Goal: Task Accomplishment & Management: Complete application form

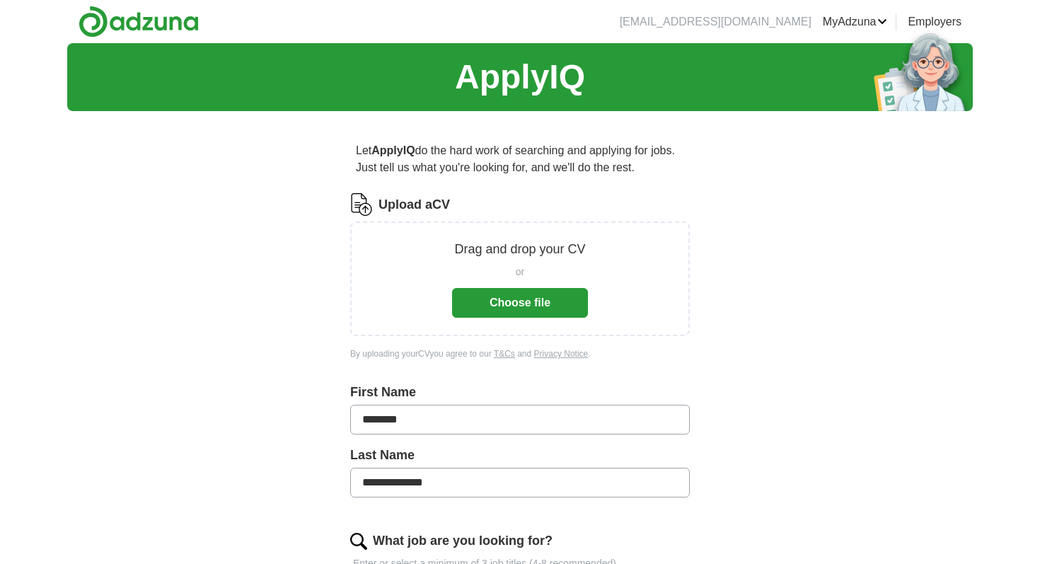
click at [551, 304] on button "Choose file" at bounding box center [520, 303] width 136 height 30
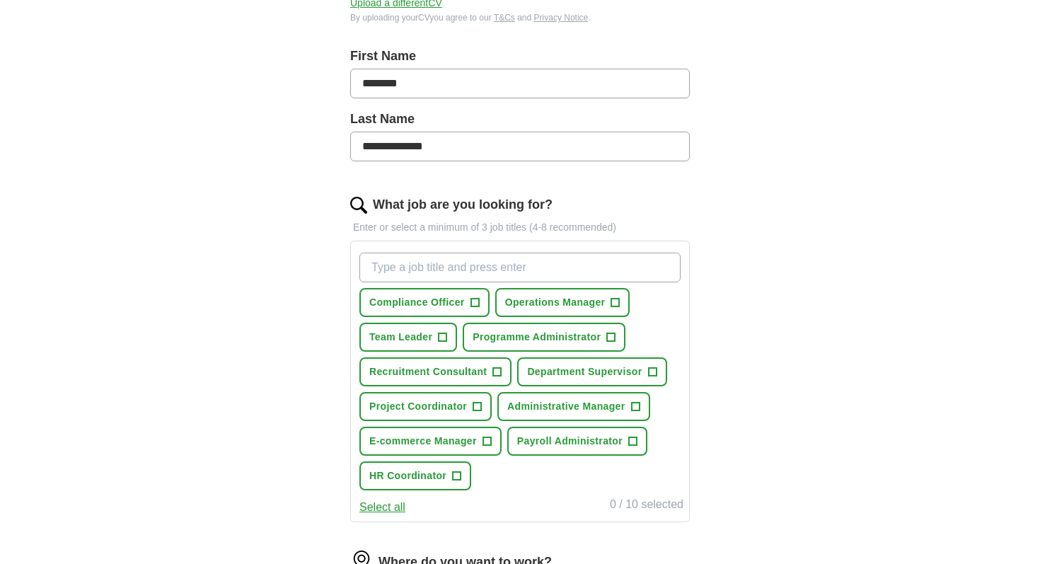
scroll to position [289, 0]
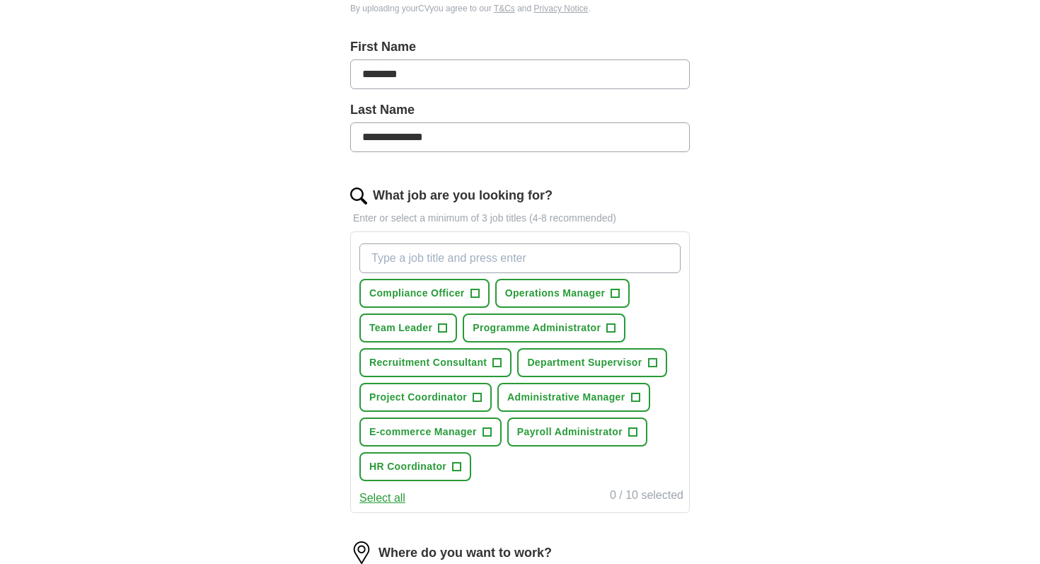
click at [558, 256] on input "What job are you looking for?" at bounding box center [520, 258] width 321 height 30
click at [636, 440] on button "Payroll Administrator +" at bounding box center [577, 432] width 140 height 29
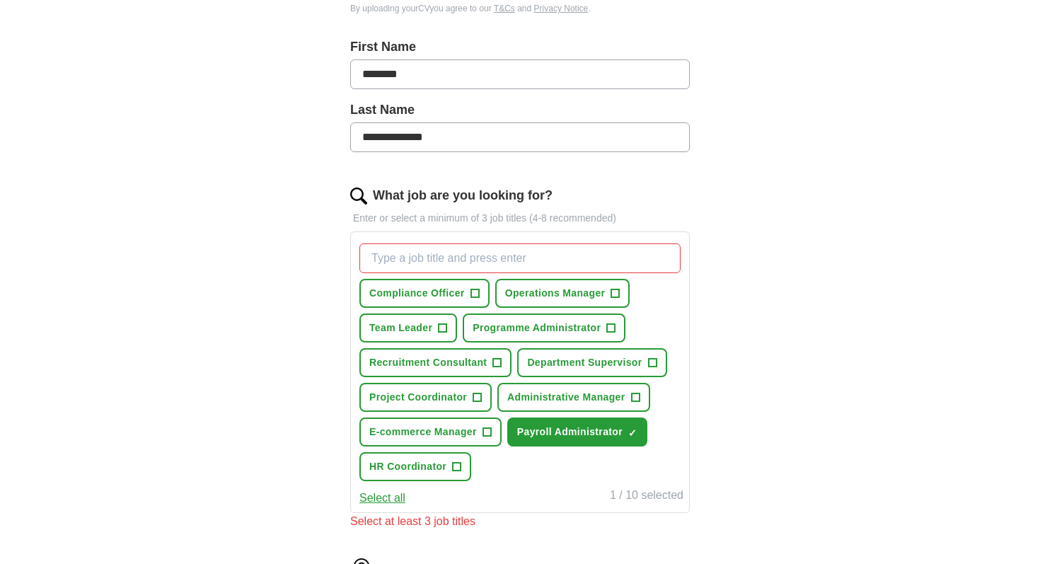
click at [453, 256] on input "What job are you looking for?" at bounding box center [520, 258] width 321 height 30
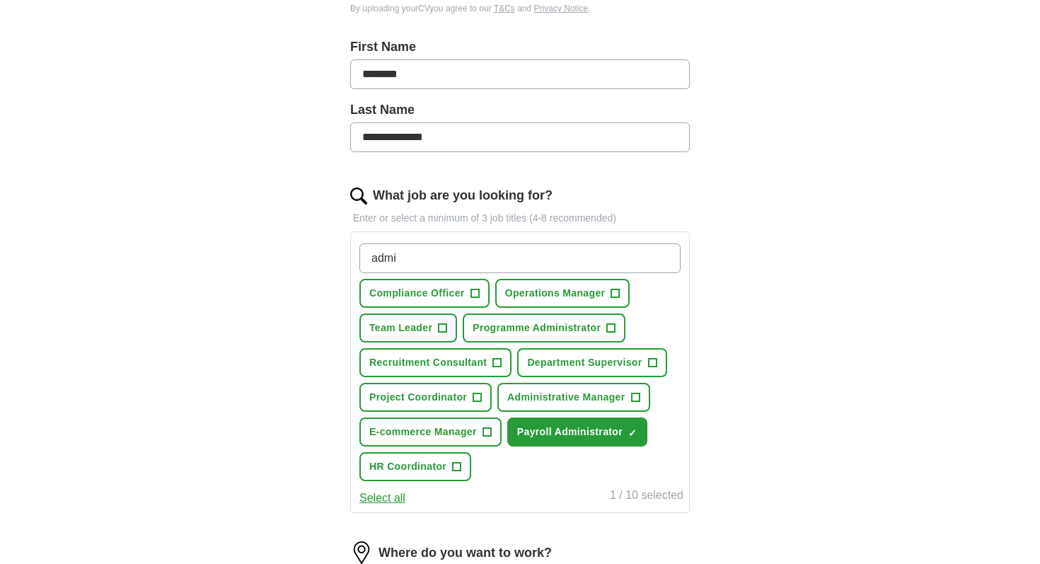
type input "admin"
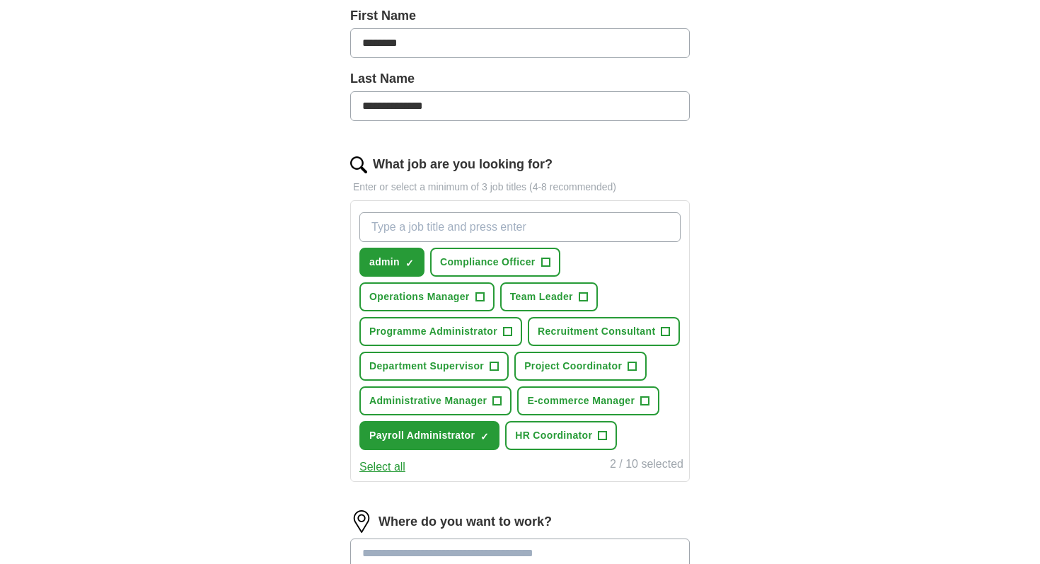
scroll to position [333, 0]
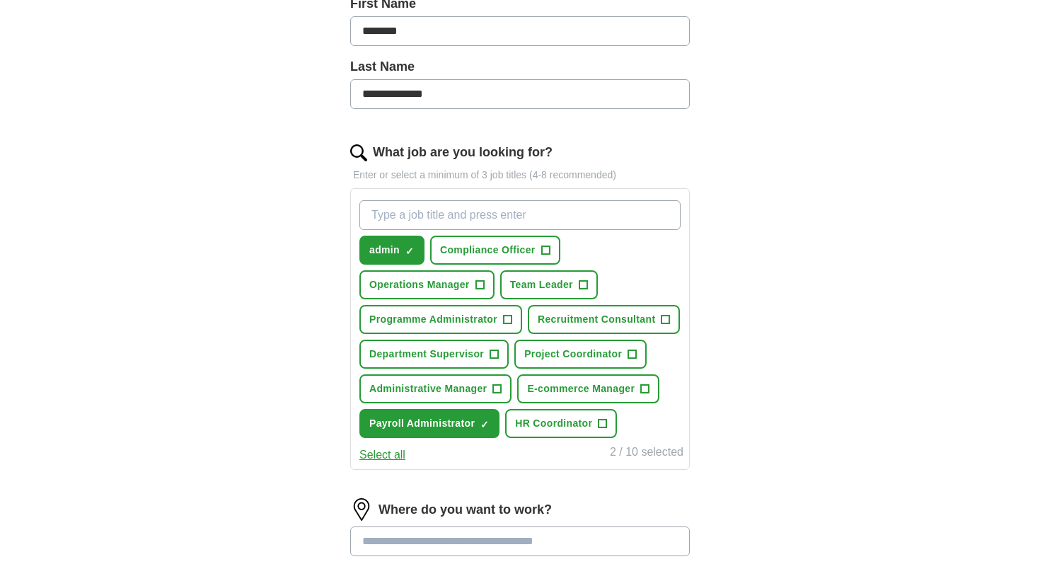
click at [423, 215] on input "What job are you looking for?" at bounding box center [520, 215] width 321 height 30
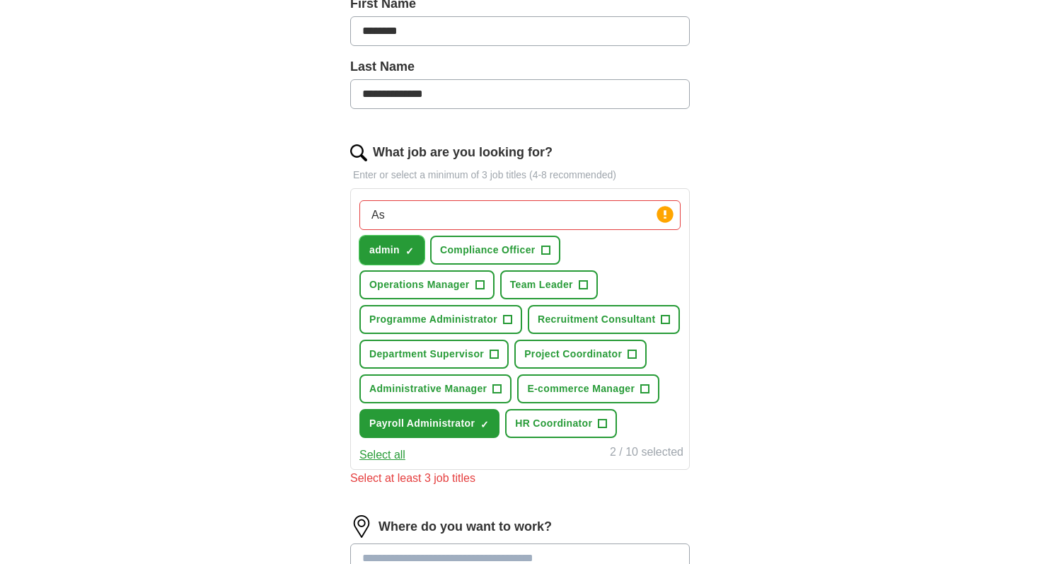
click at [415, 251] on button "admin ✓ ×" at bounding box center [392, 250] width 65 height 29
click at [413, 217] on input "As" at bounding box center [520, 215] width 321 height 30
type input "Administrator"
click at [453, 216] on input "Administrator" at bounding box center [520, 215] width 321 height 30
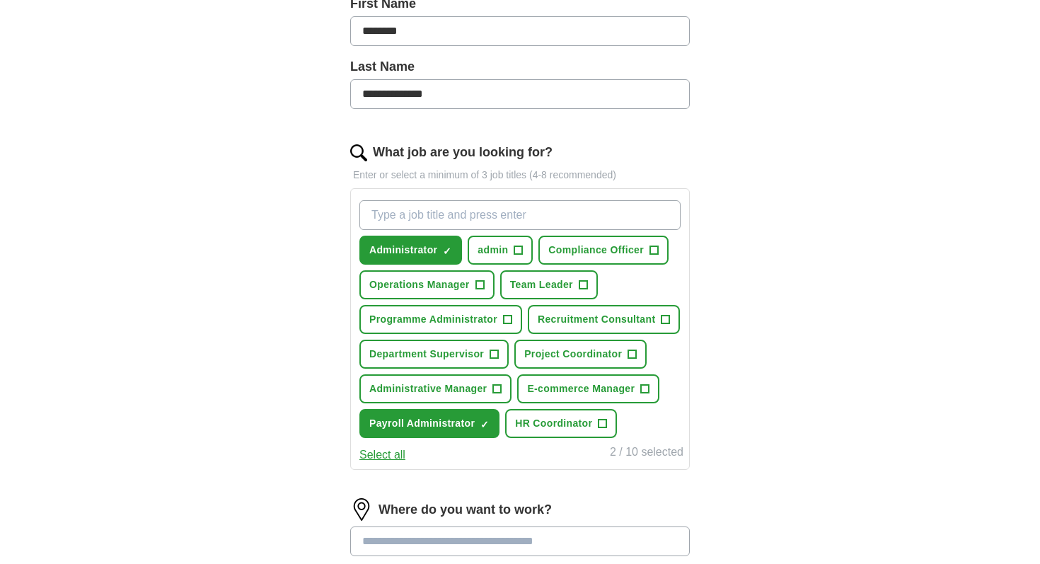
click at [400, 464] on button "Select all" at bounding box center [383, 455] width 46 height 17
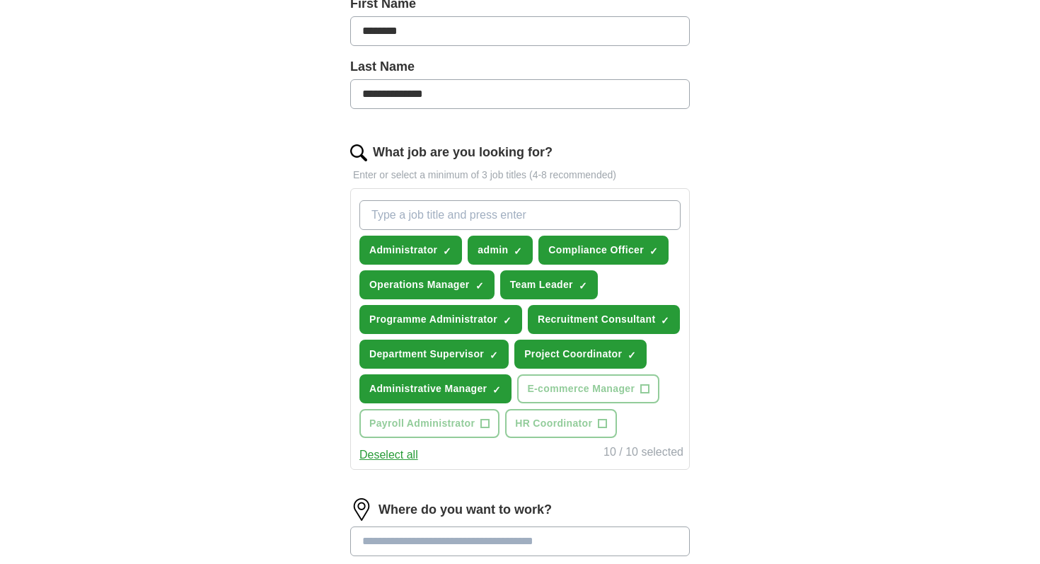
click at [403, 464] on button "Deselect all" at bounding box center [389, 455] width 59 height 17
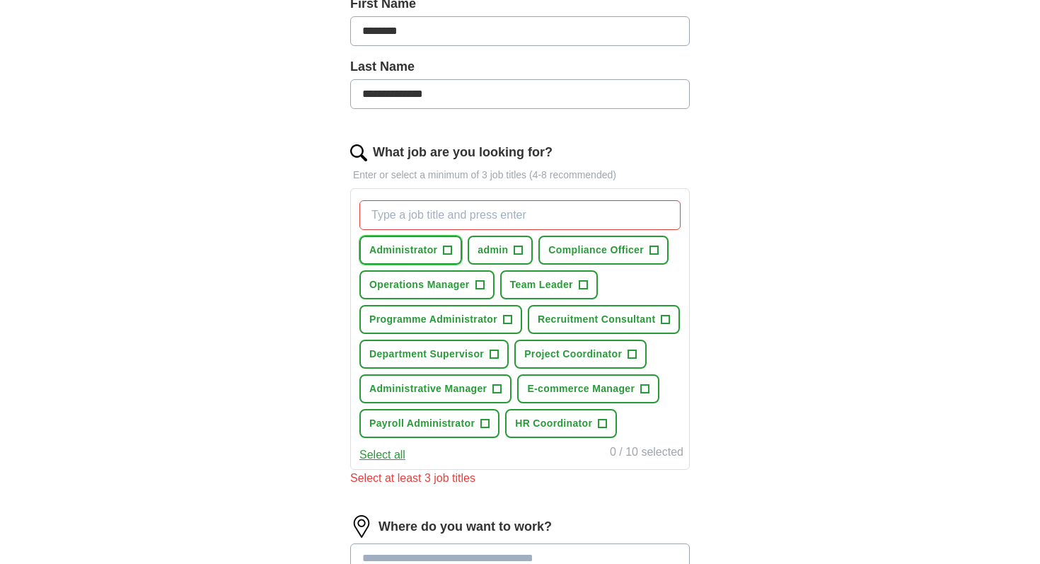
click at [446, 245] on span "+" at bounding box center [448, 250] width 8 height 11
click at [490, 427] on span "+" at bounding box center [485, 423] width 8 height 11
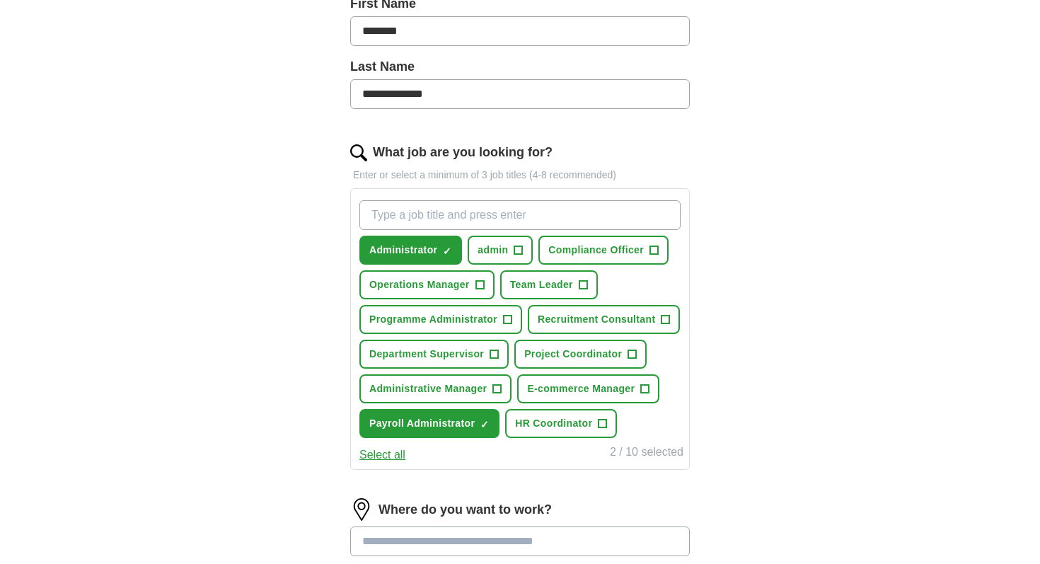
click at [505, 211] on input "What job are you looking for?" at bounding box center [520, 215] width 321 height 30
type input "Resourcer"
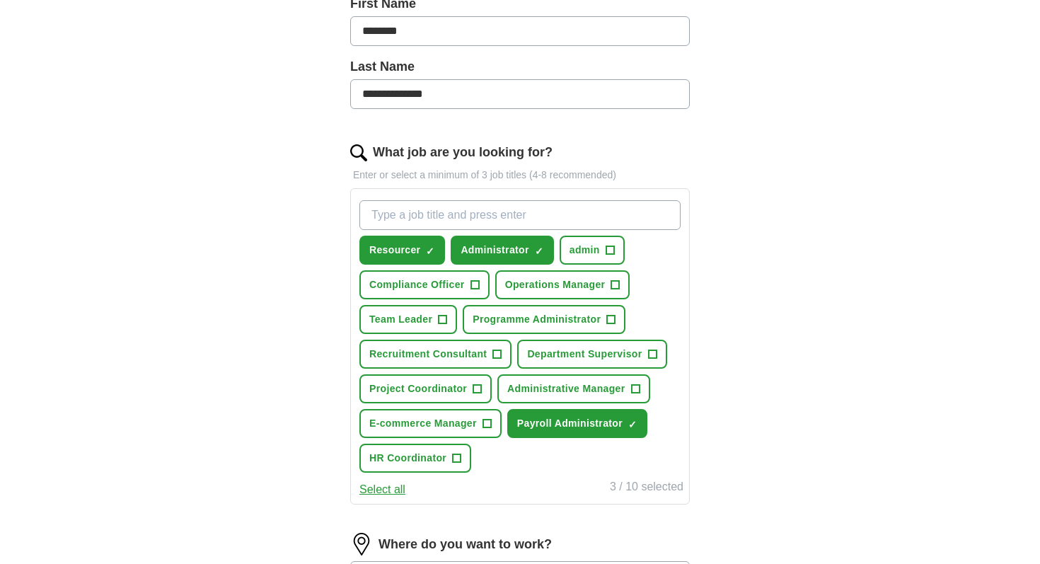
click at [514, 214] on input "What job are you looking for?" at bounding box center [520, 215] width 321 height 30
type input "HR Assistant"
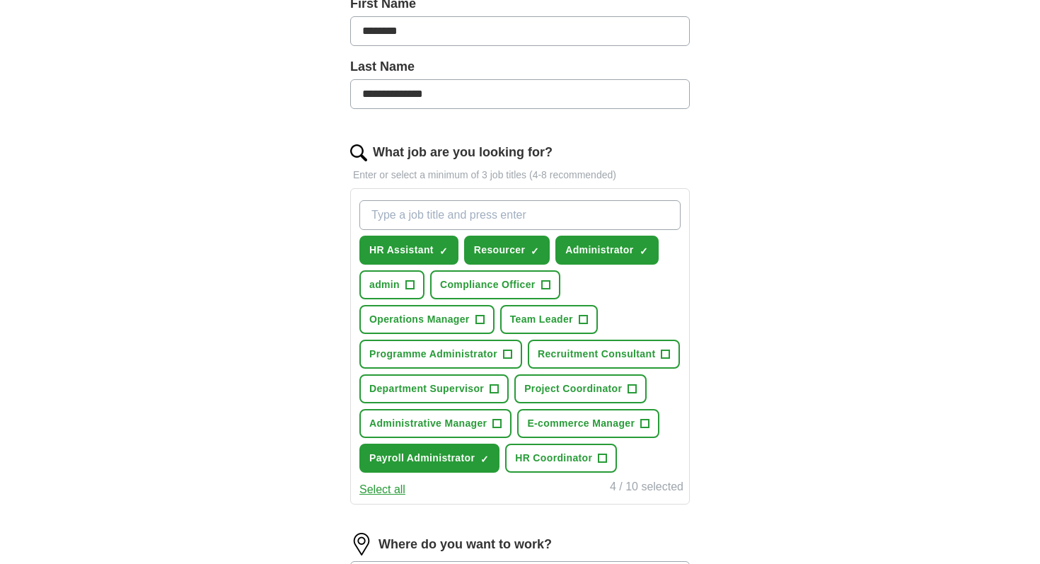
click at [464, 217] on input "What job are you looking for?" at bounding box center [520, 215] width 321 height 30
type input "N"
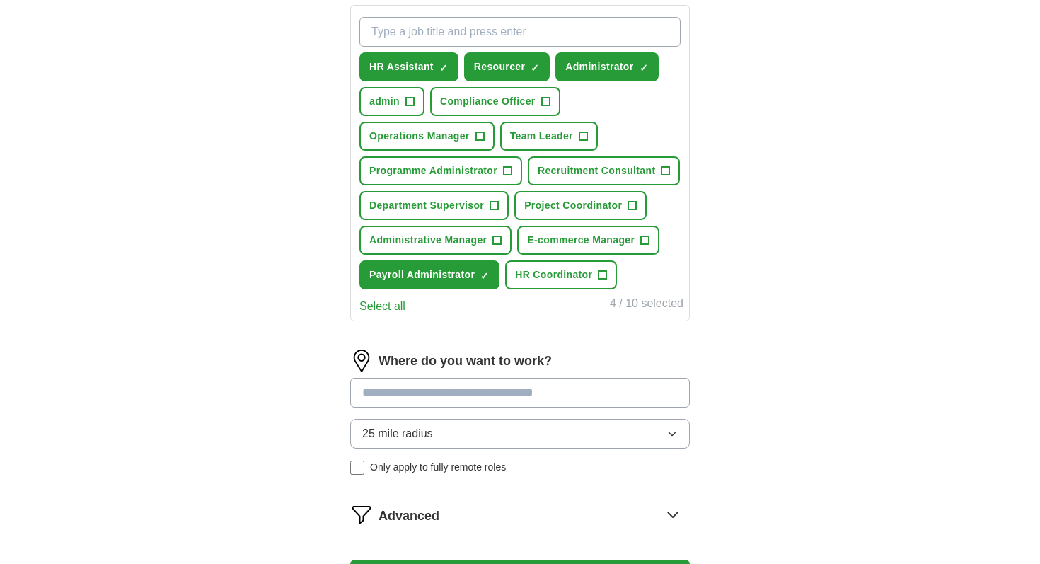
scroll to position [484, 0]
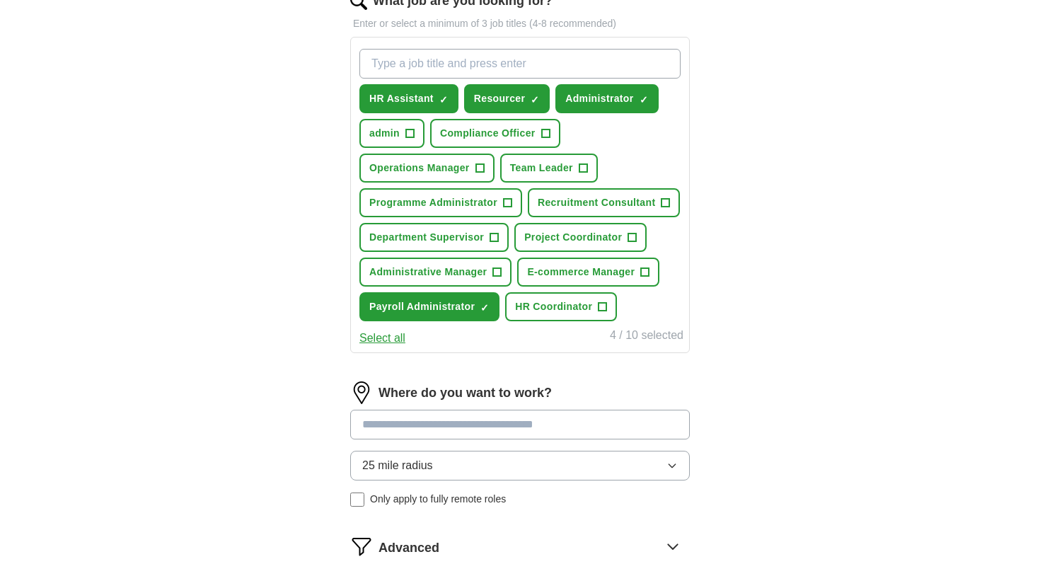
click at [544, 61] on input "What job are you looking for?" at bounding box center [520, 64] width 321 height 30
type input "People and Culture Administrator"
click at [748, 133] on div "**********" at bounding box center [520, 109] width 906 height 1101
click at [621, 72] on input "People and Culture Administrator" at bounding box center [520, 64] width 321 height 30
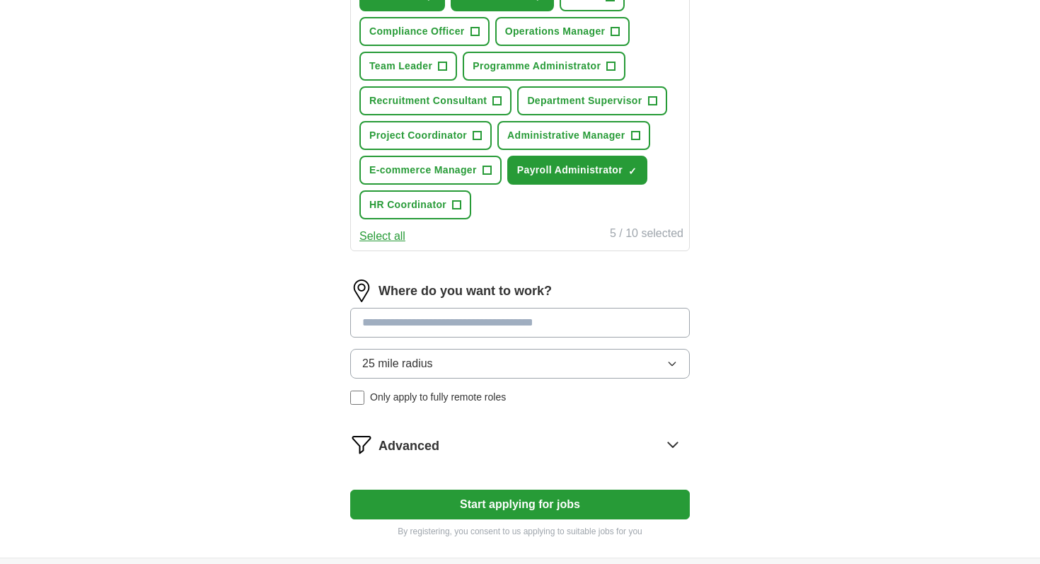
scroll to position [623, 0]
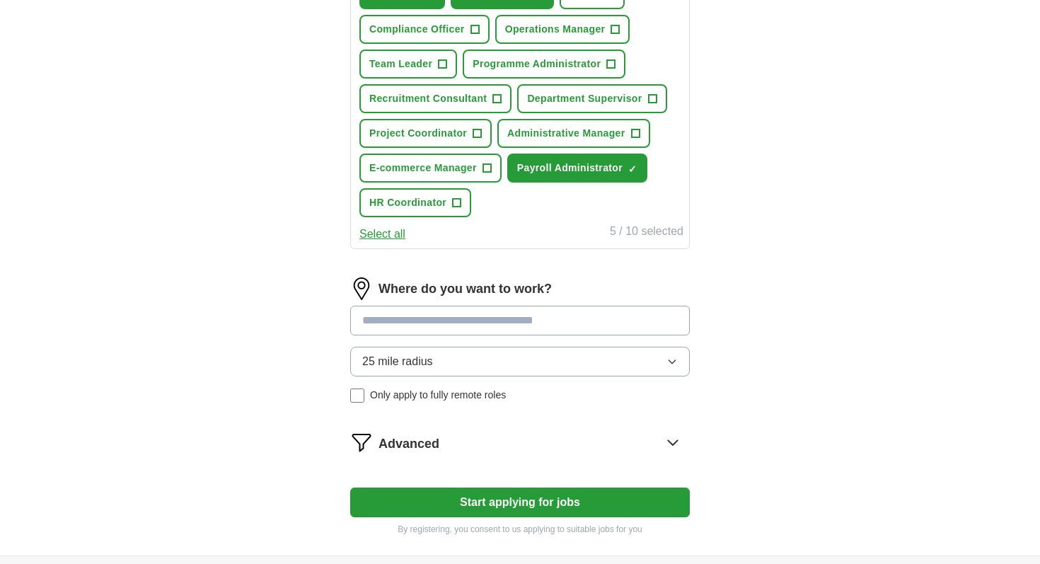
click at [570, 331] on input at bounding box center [520, 321] width 340 height 30
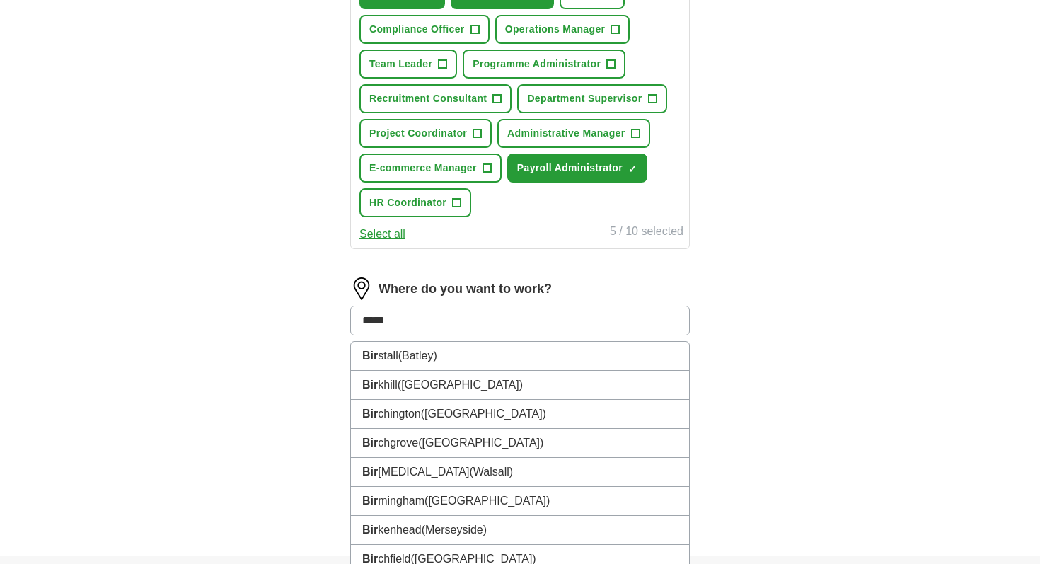
type input "******"
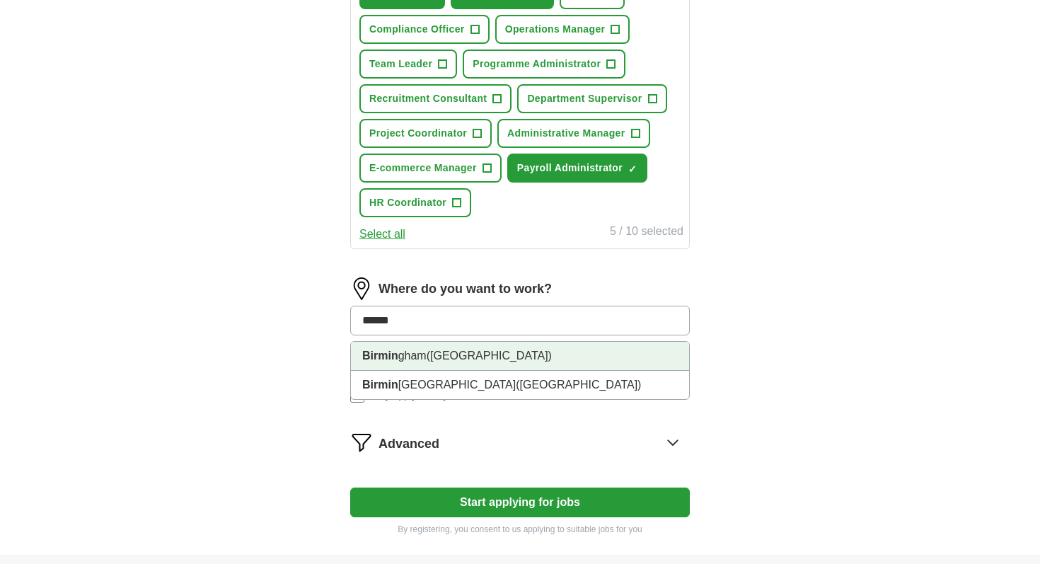
click at [574, 357] on li "Birmin gham ([GEOGRAPHIC_DATA])" at bounding box center [520, 356] width 338 height 29
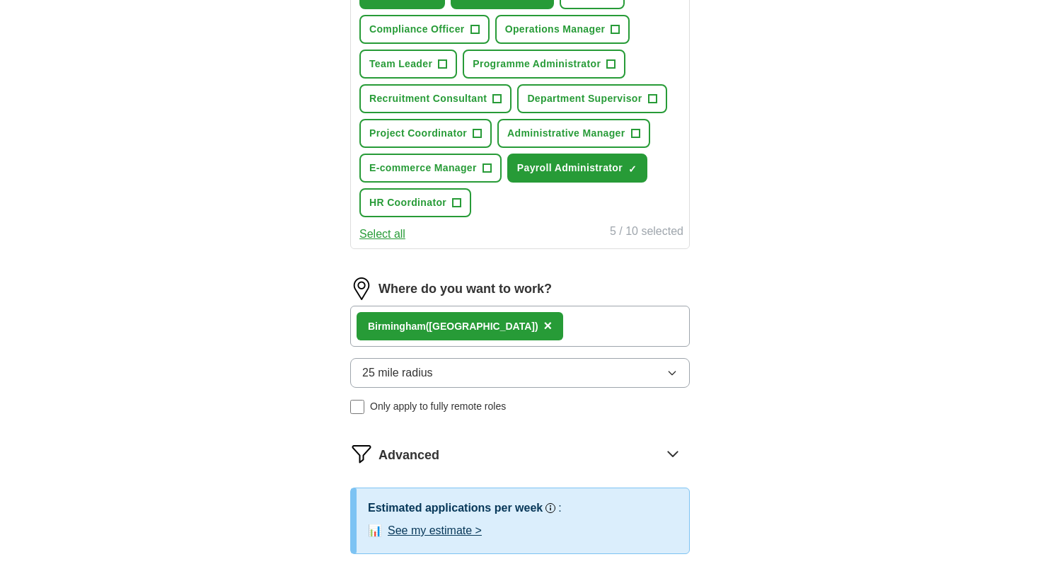
click at [503, 365] on button "25 mile radius" at bounding box center [520, 373] width 340 height 30
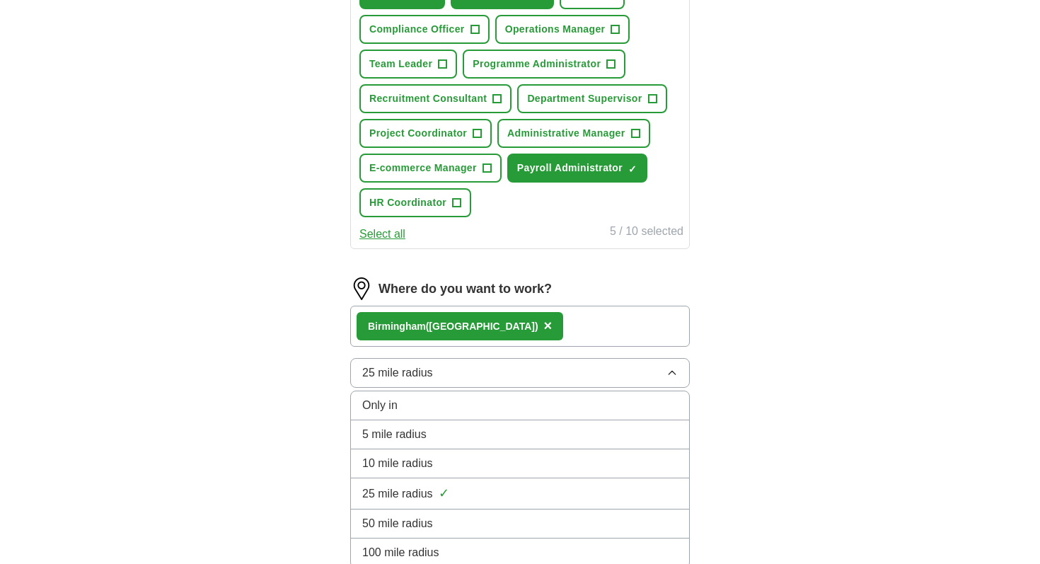
click at [452, 443] on div "5 mile radius" at bounding box center [520, 434] width 316 height 17
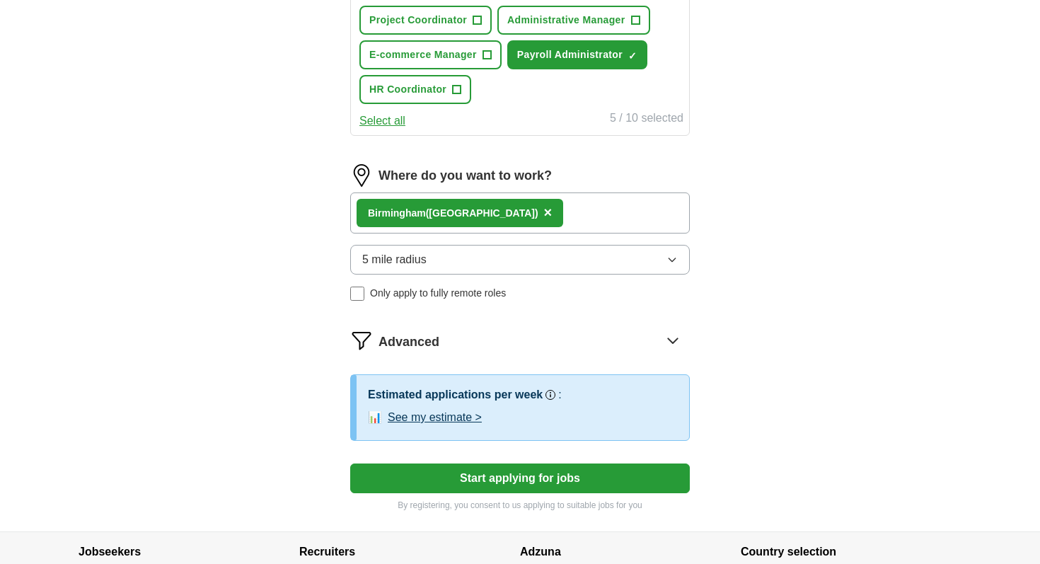
scroll to position [738, 0]
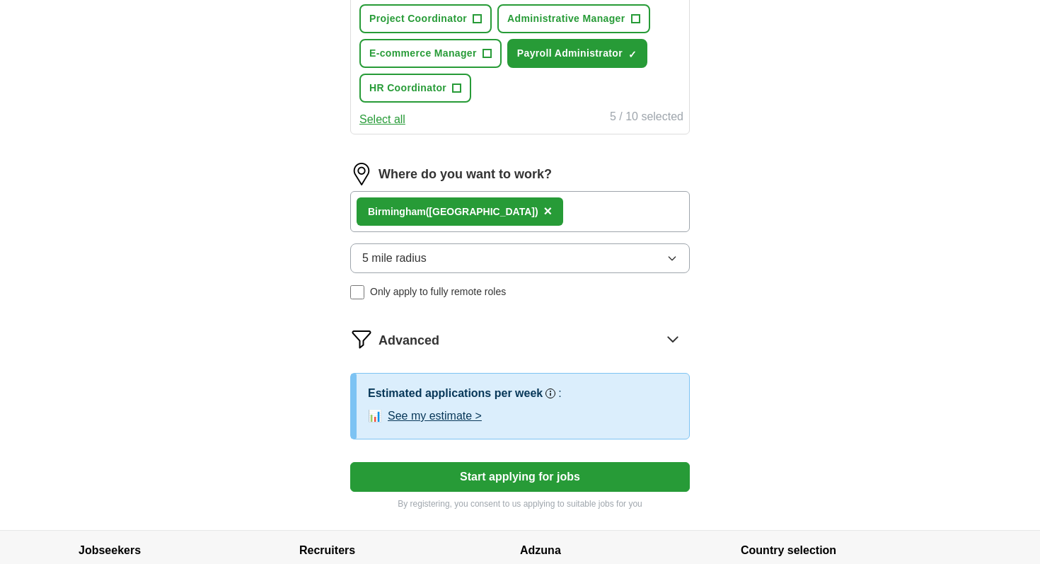
click at [471, 420] on button "See my estimate >" at bounding box center [435, 416] width 94 height 17
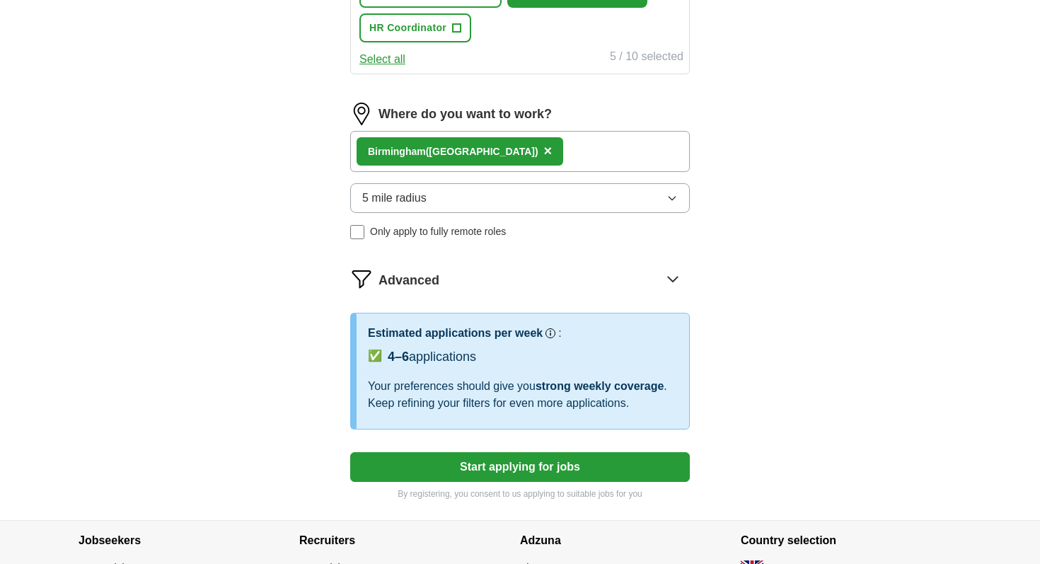
scroll to position [833, 0]
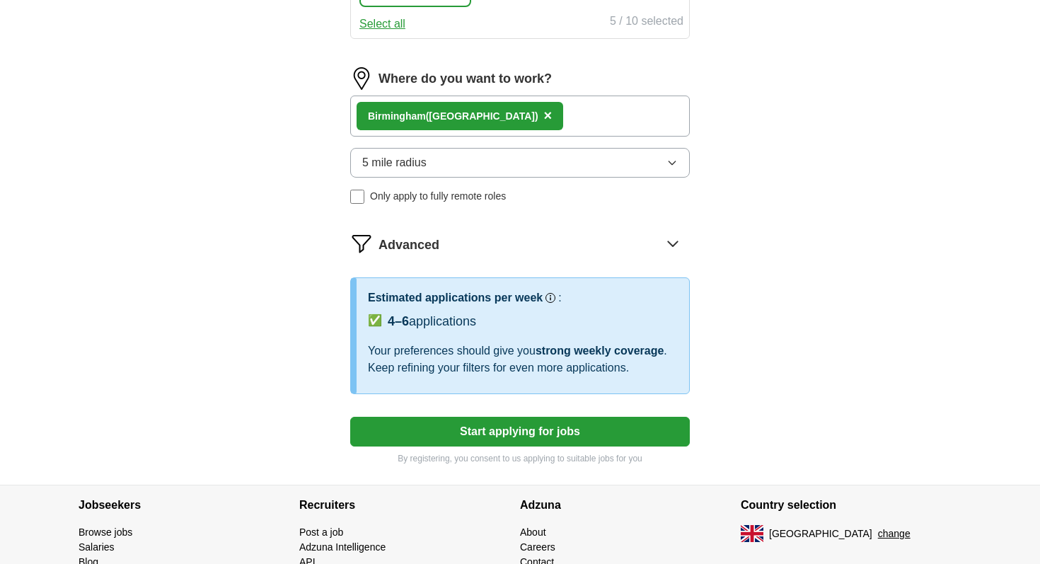
click at [544, 433] on button "Start applying for jobs" at bounding box center [520, 432] width 340 height 30
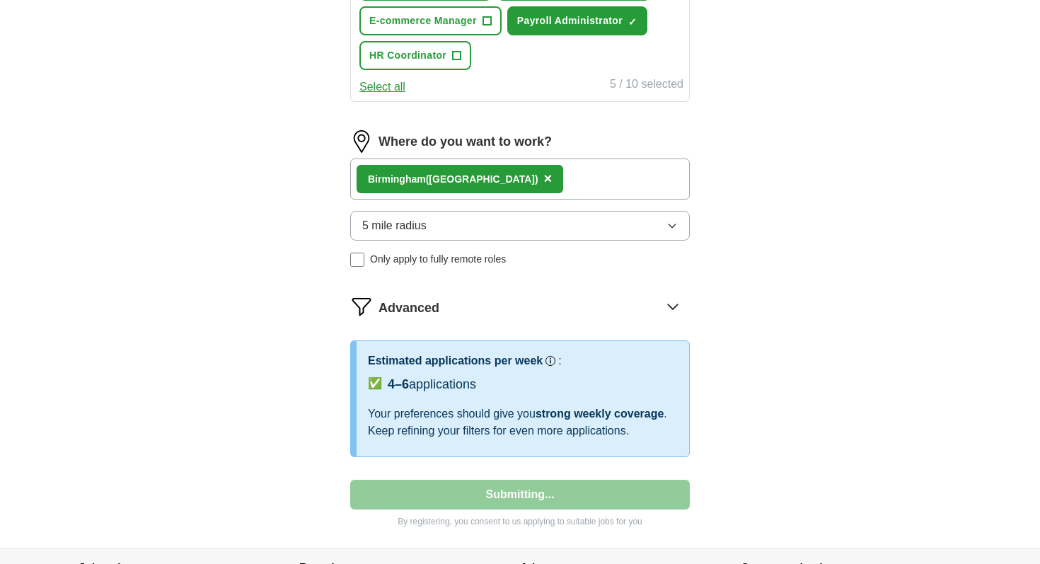
select select "**"
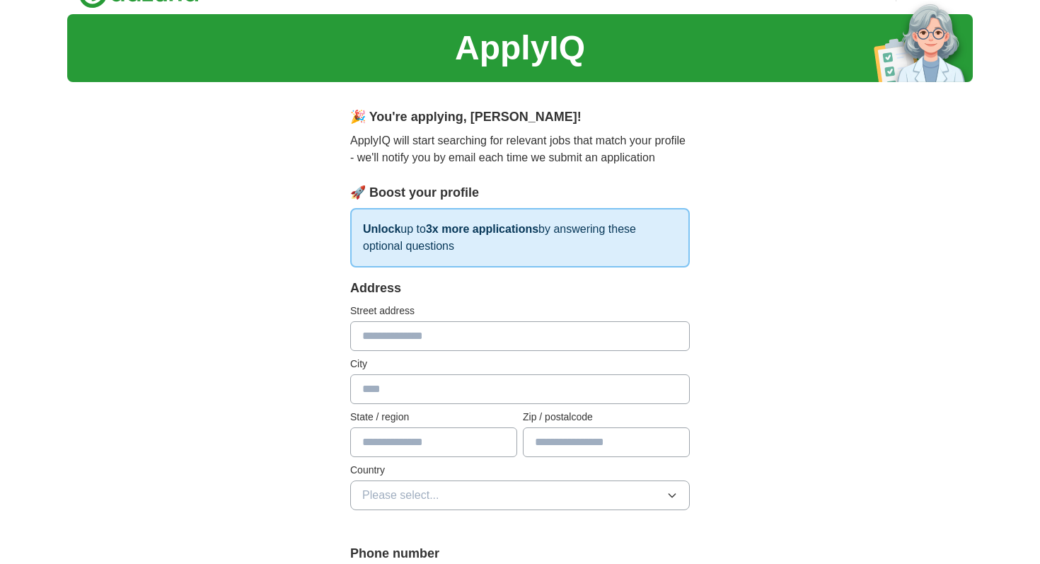
scroll to position [36, 0]
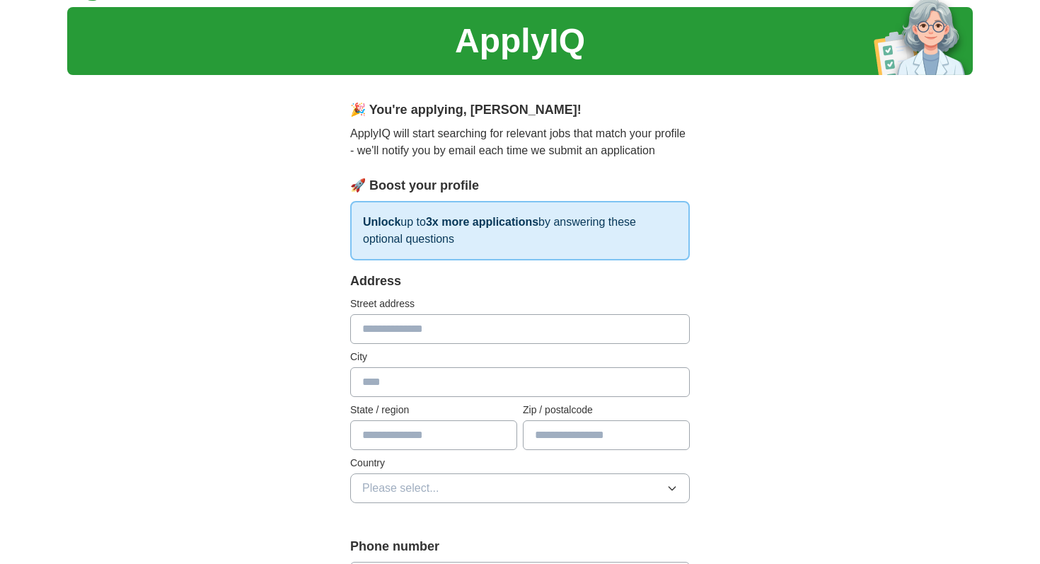
click at [498, 335] on input "text" at bounding box center [520, 329] width 340 height 30
type input "**********"
type input "******"
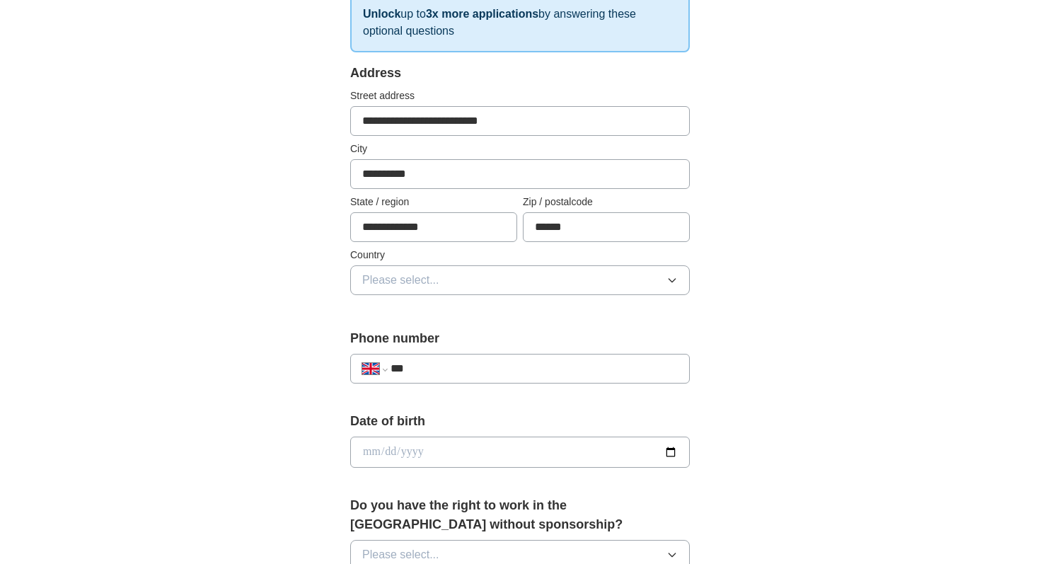
scroll to position [246, 0]
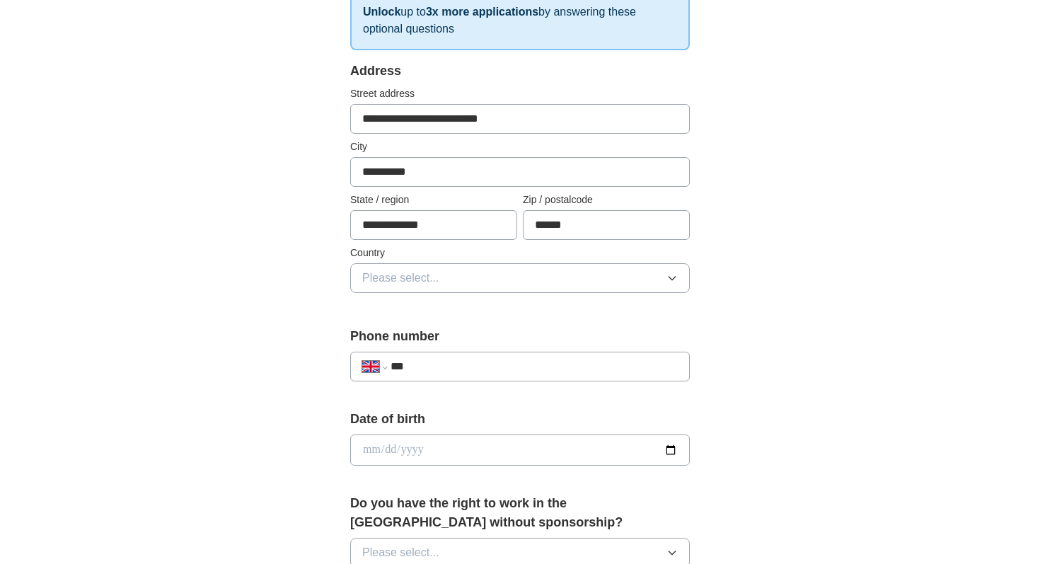
click at [627, 364] on input "***" at bounding box center [534, 366] width 287 height 17
type input "**********"
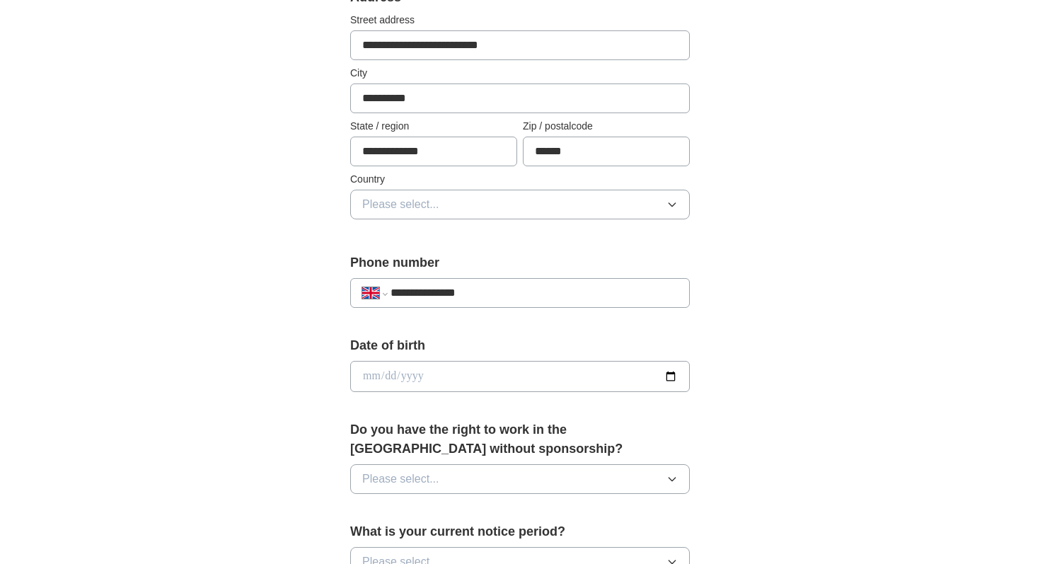
scroll to position [322, 0]
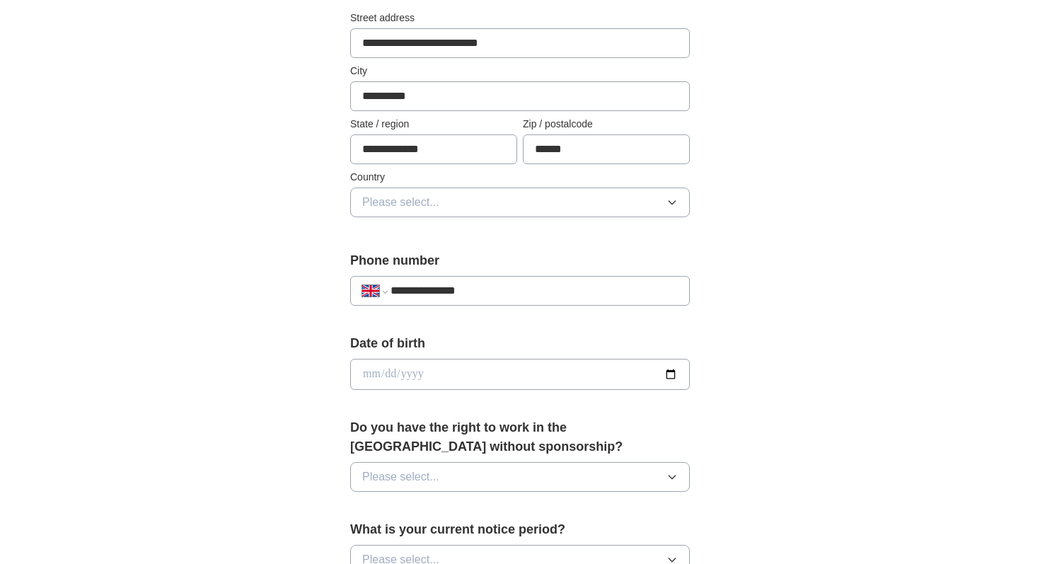
click at [365, 377] on input "date" at bounding box center [520, 374] width 340 height 31
type input "**********"
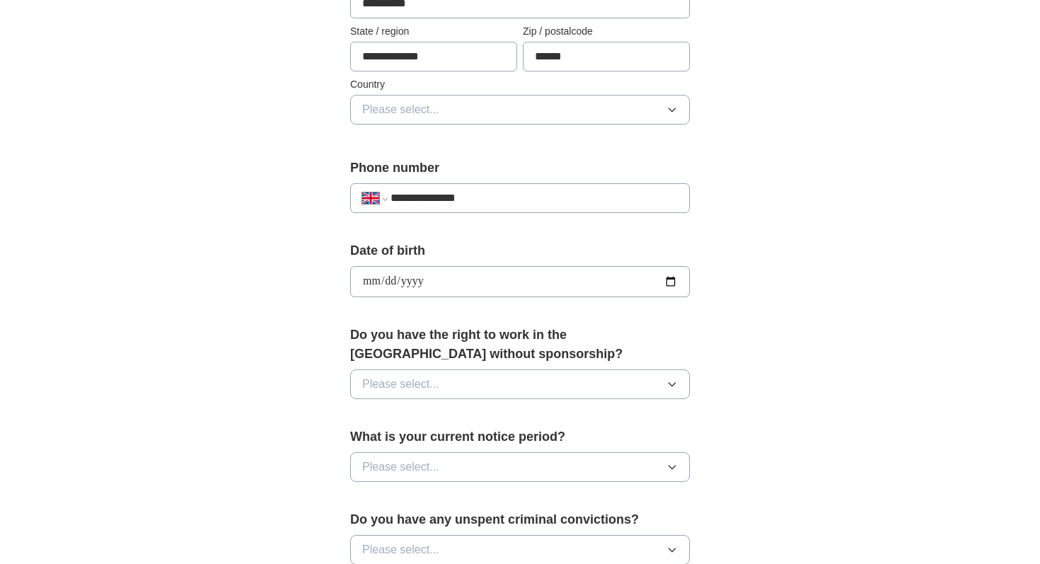
scroll to position [421, 0]
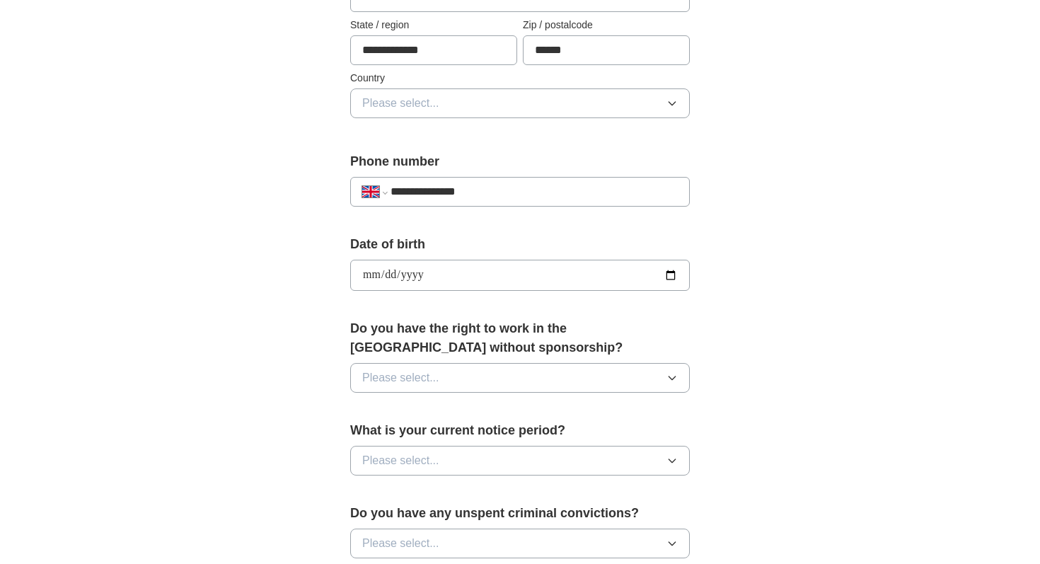
click at [551, 382] on button "Please select..." at bounding box center [520, 378] width 340 height 30
click at [431, 412] on div "Yes" at bounding box center [520, 410] width 316 height 17
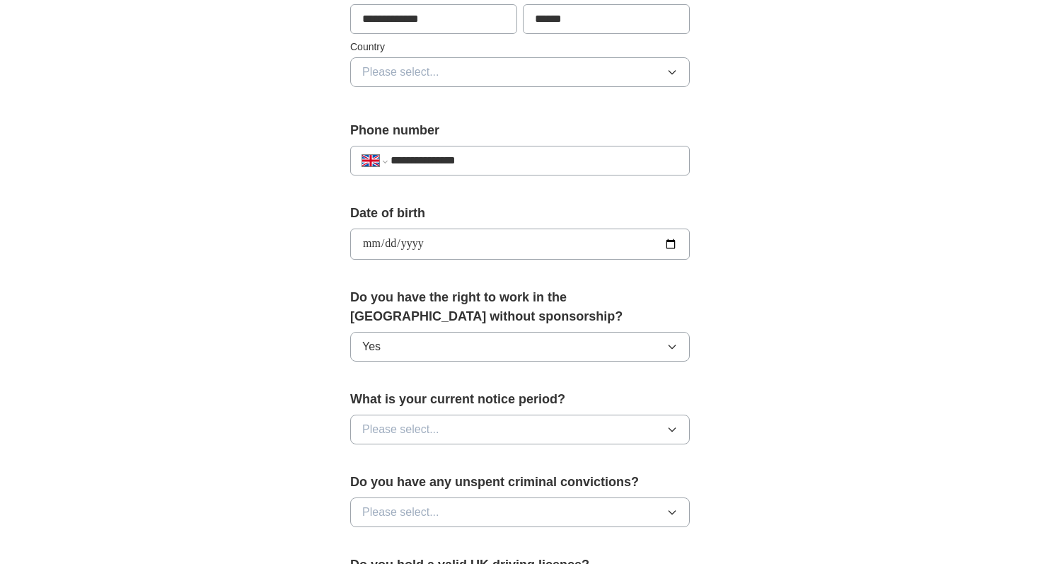
scroll to position [461, 0]
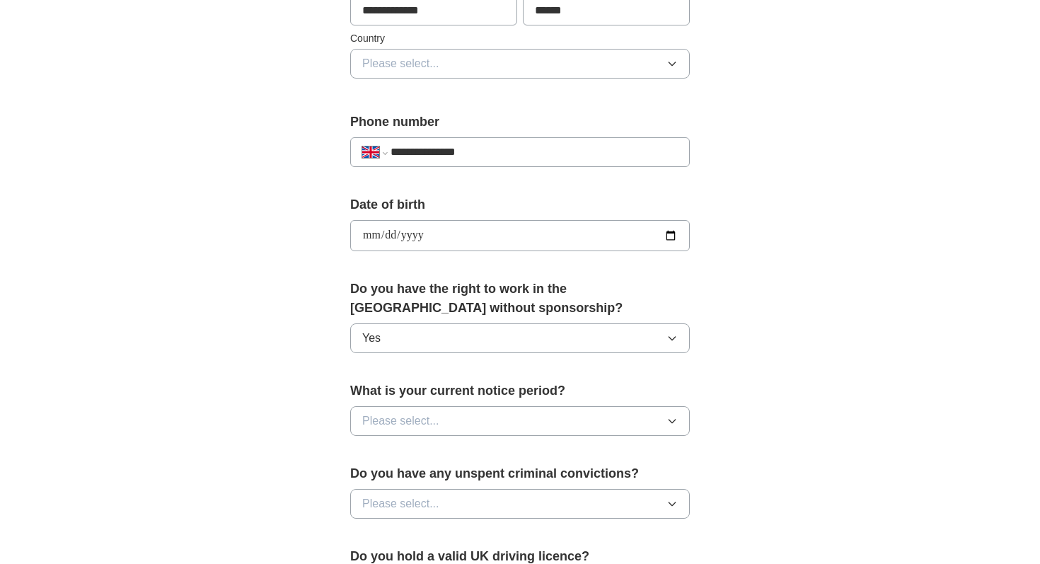
click at [489, 430] on button "Please select..." at bounding box center [520, 421] width 340 height 30
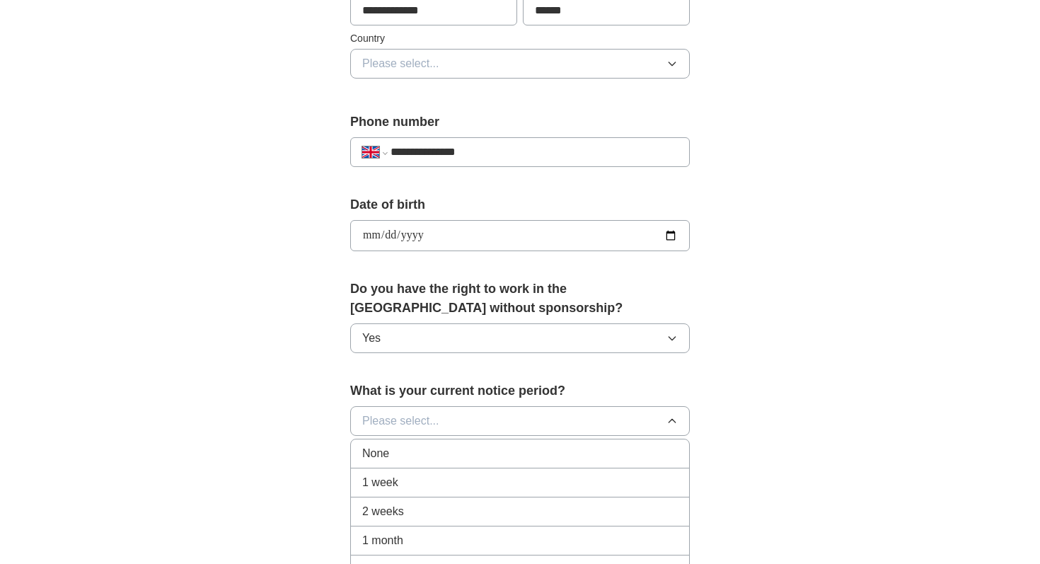
click at [440, 484] on div "1 week" at bounding box center [520, 482] width 316 height 17
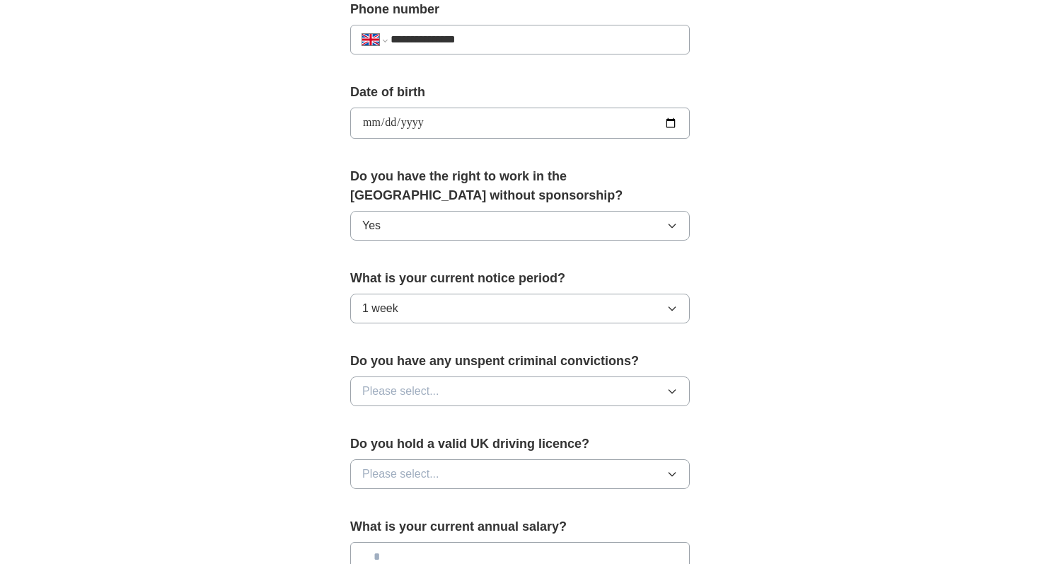
scroll to position [580, 0]
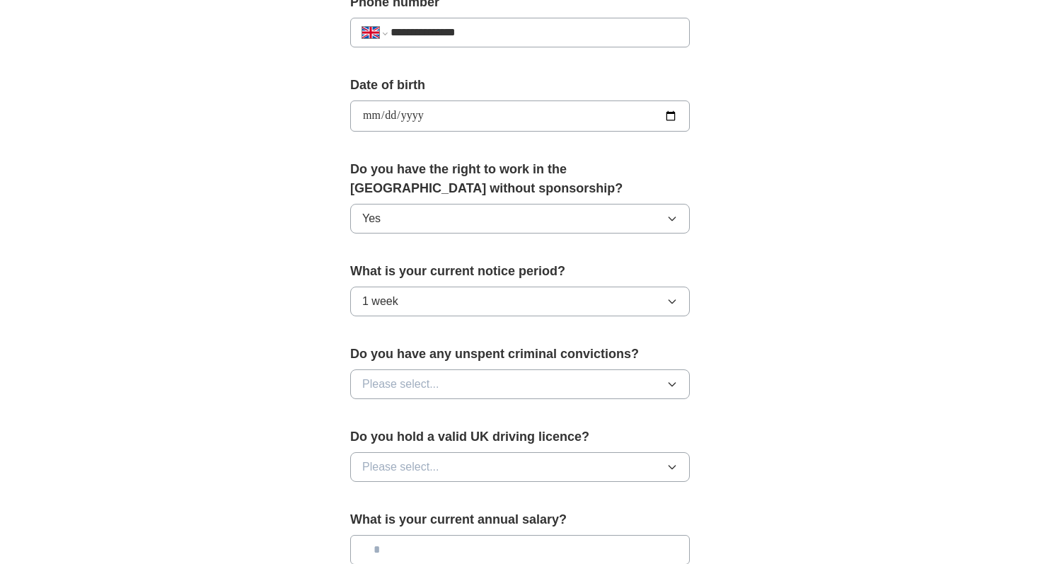
click at [638, 393] on button "Please select..." at bounding box center [520, 384] width 340 height 30
click at [459, 450] on div "No" at bounding box center [520, 445] width 316 height 17
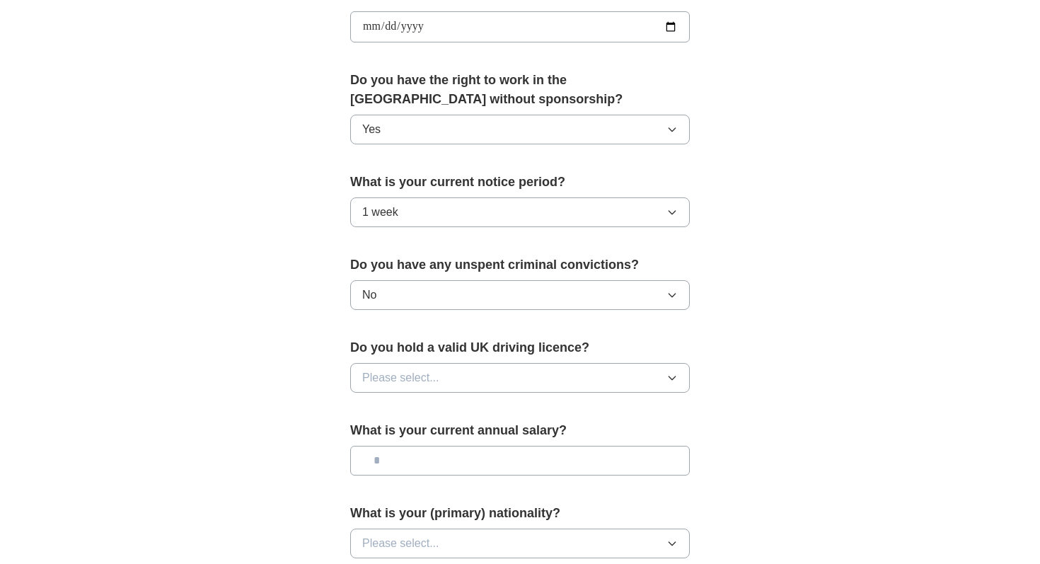
scroll to position [675, 0]
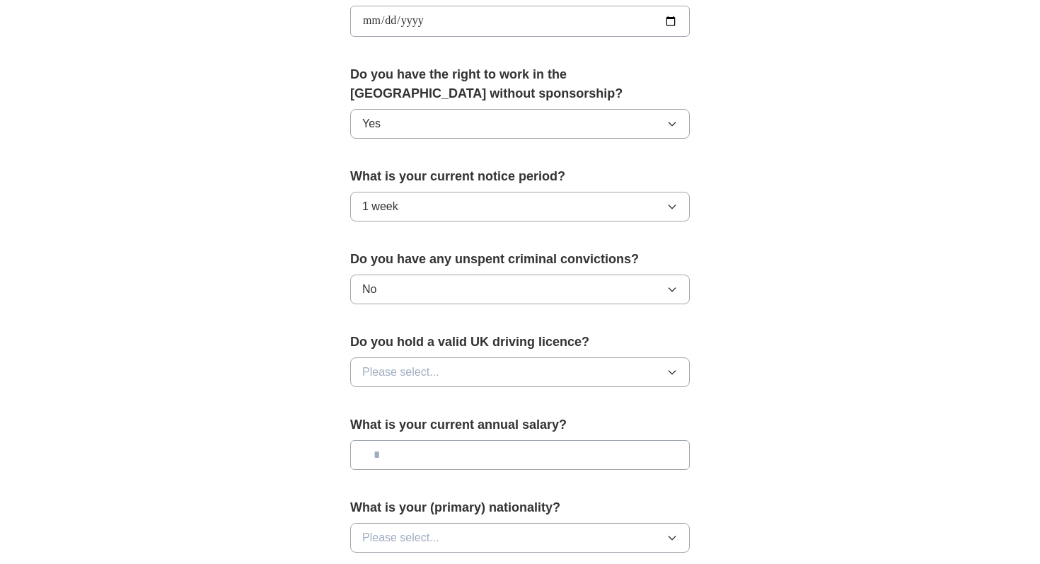
click at [660, 377] on button "Please select..." at bounding box center [520, 372] width 340 height 30
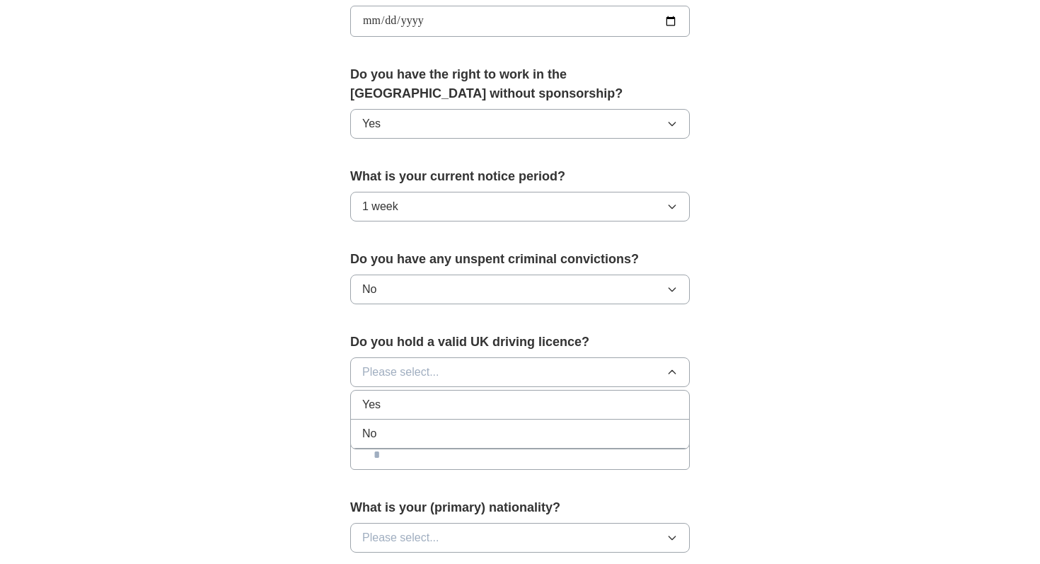
click at [558, 419] on li "Yes" at bounding box center [520, 405] width 338 height 29
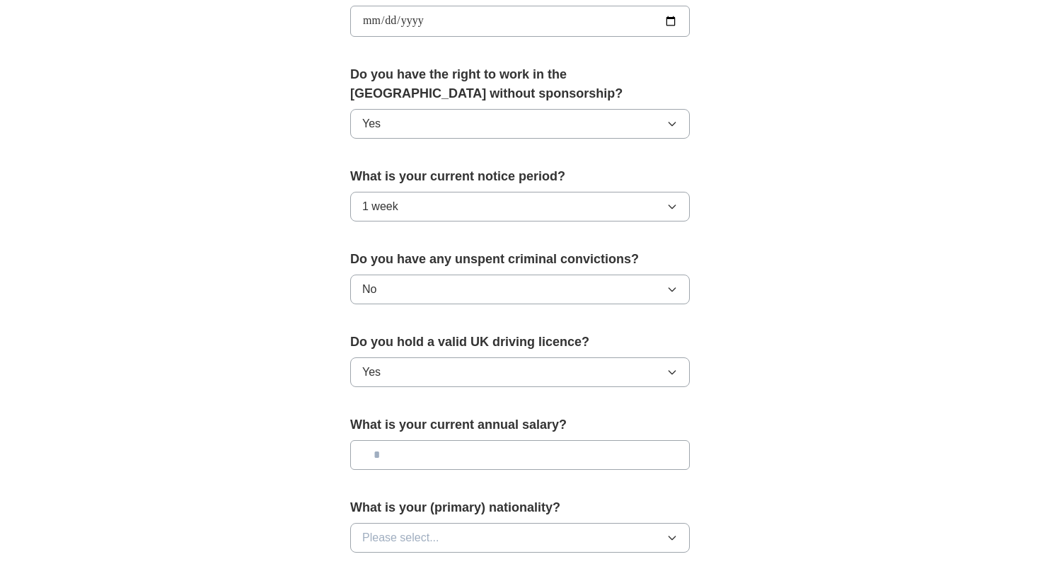
click at [583, 372] on button "Yes" at bounding box center [520, 372] width 340 height 30
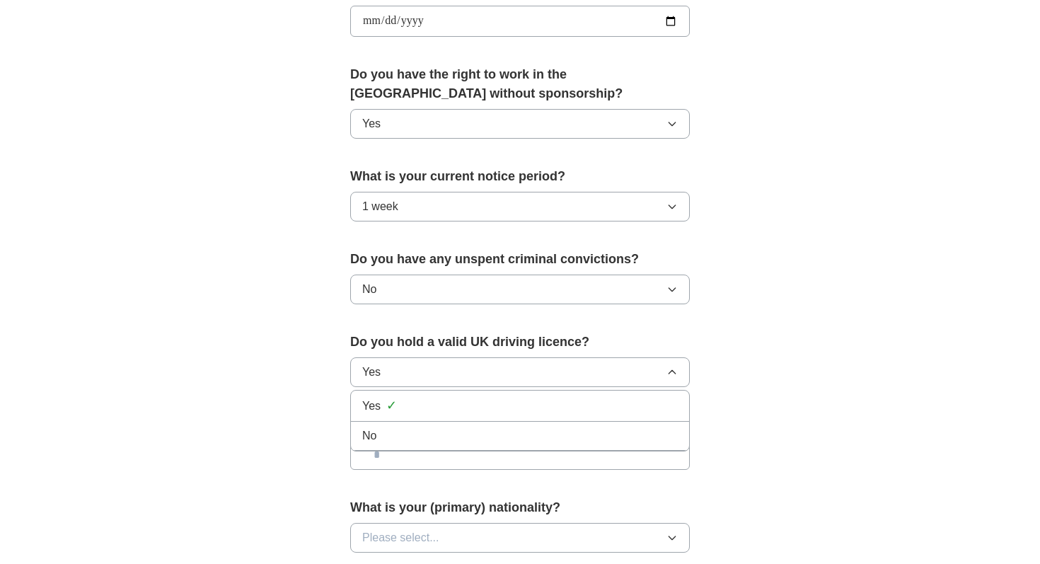
click at [557, 423] on li "No" at bounding box center [520, 436] width 338 height 29
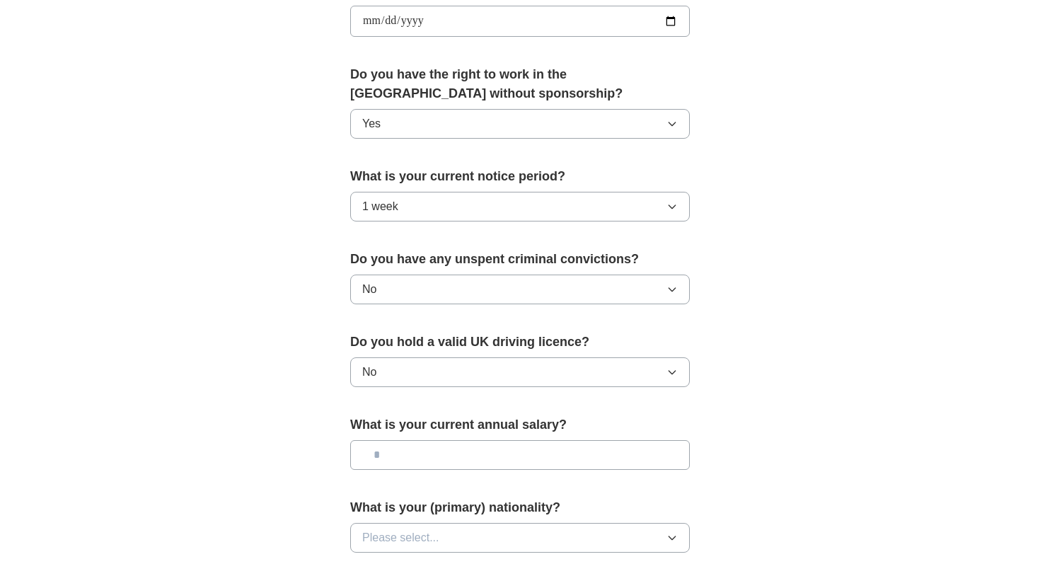
click at [779, 450] on div "**********" at bounding box center [520, 3] width 906 height 1270
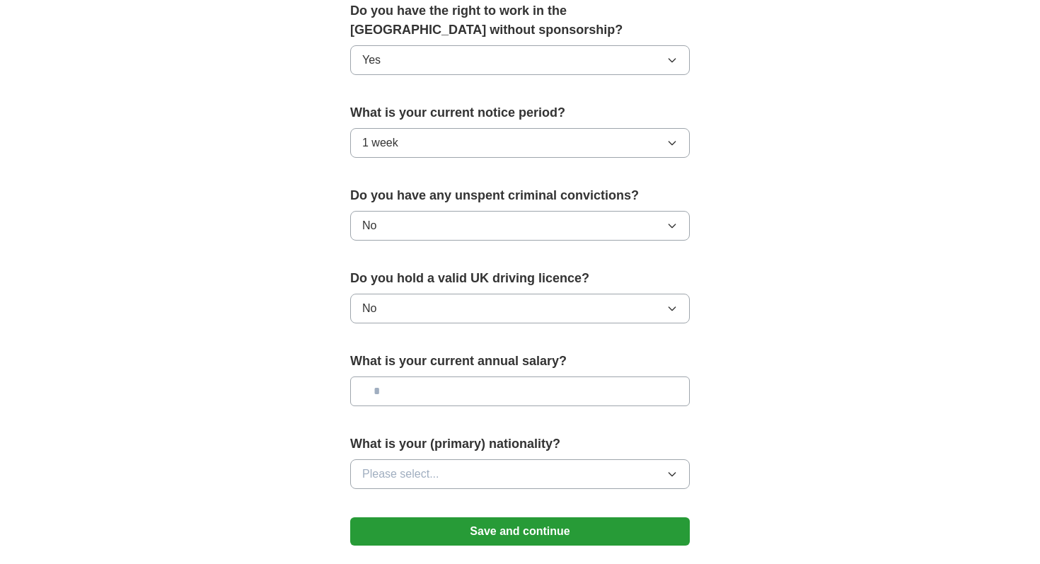
scroll to position [764, 0]
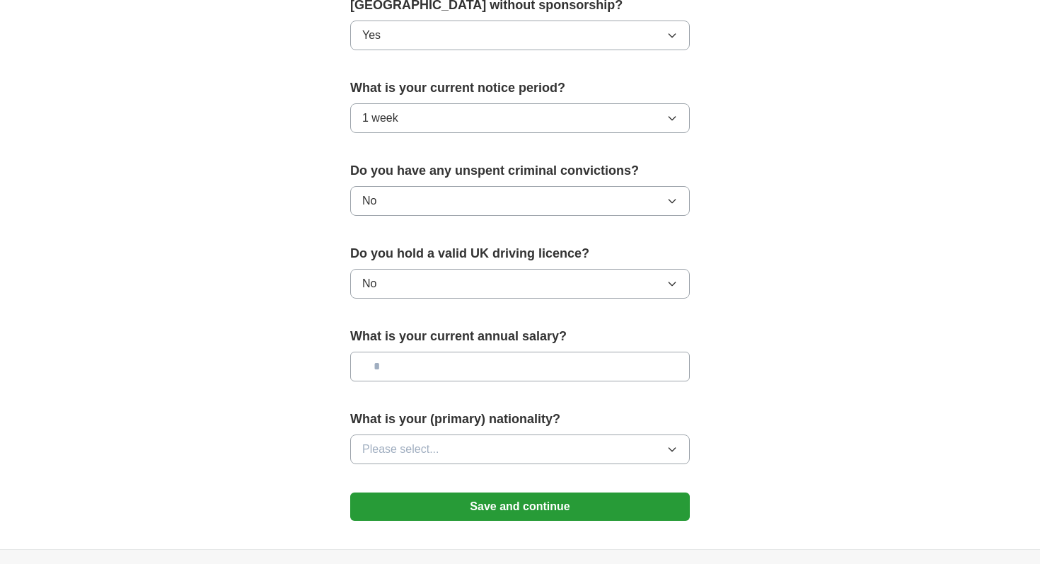
click at [566, 365] on input "text" at bounding box center [520, 367] width 340 height 30
type input "*******"
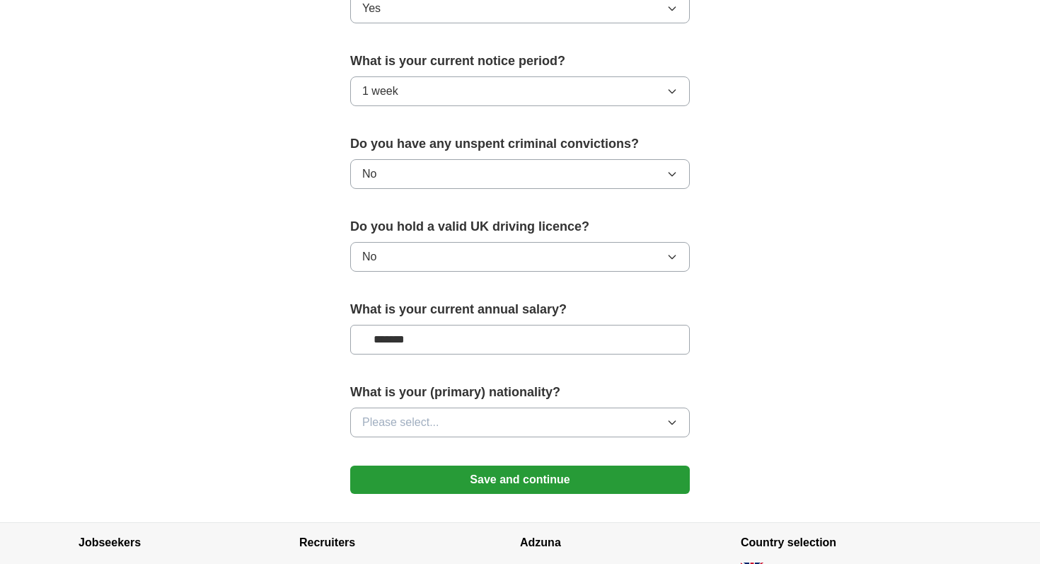
scroll to position [800, 0]
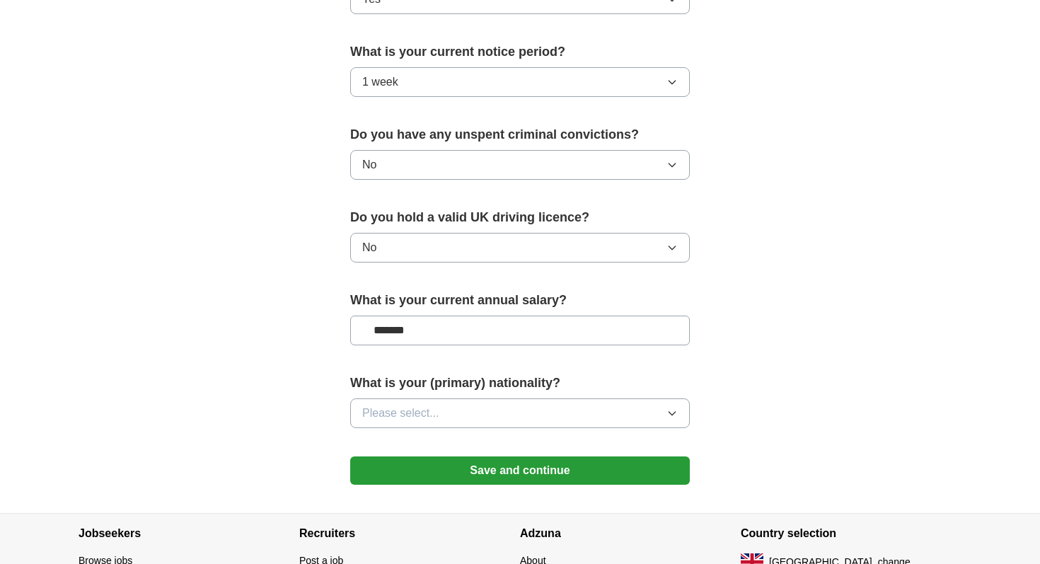
click at [673, 425] on button "Please select..." at bounding box center [520, 413] width 340 height 30
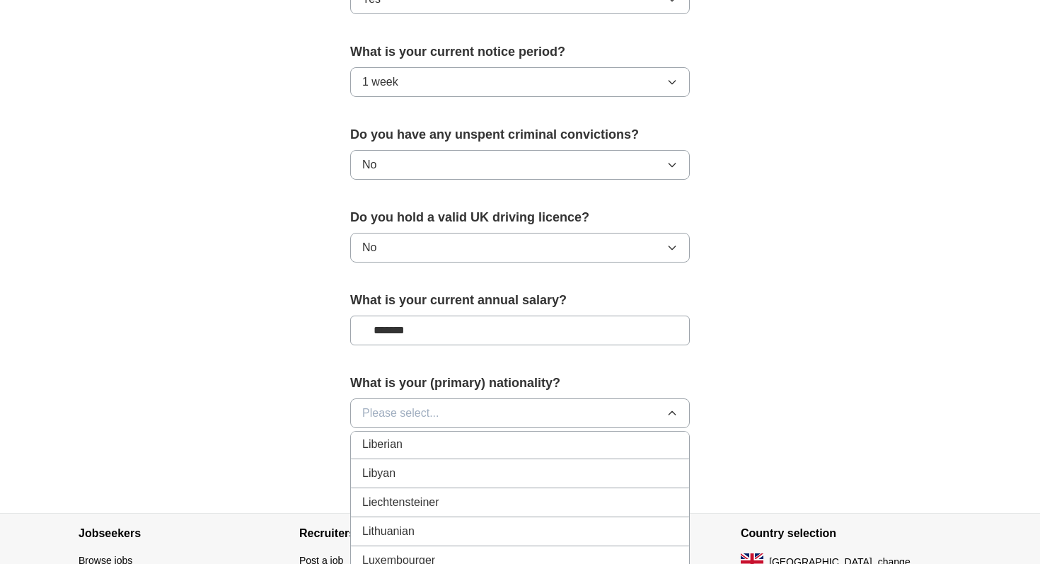
scroll to position [2887, 0]
click at [566, 518] on div "Lithuanian" at bounding box center [520, 518] width 316 height 17
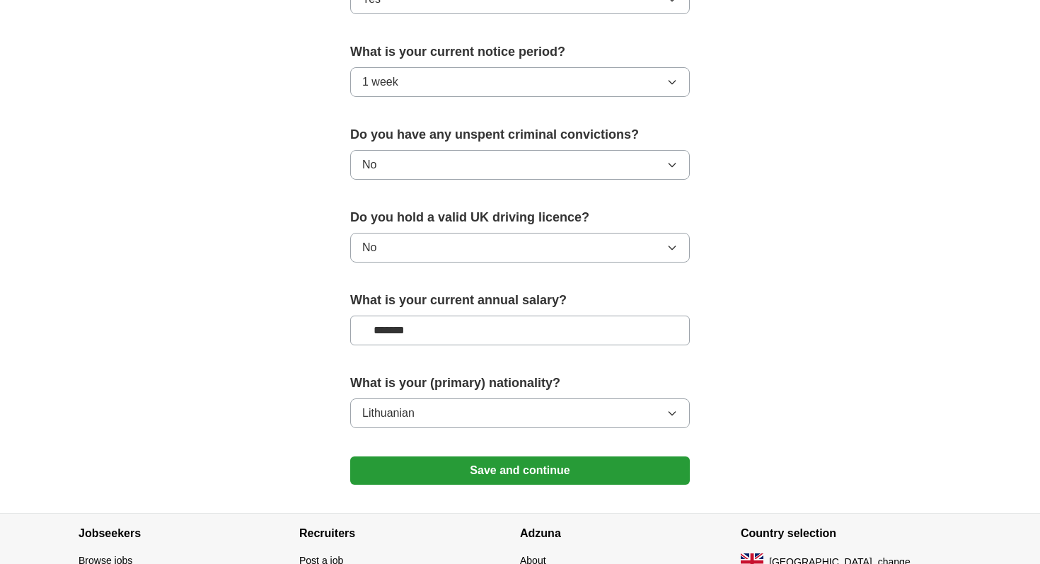
click at [607, 471] on button "Save and continue" at bounding box center [520, 471] width 340 height 28
